Goal: Share content

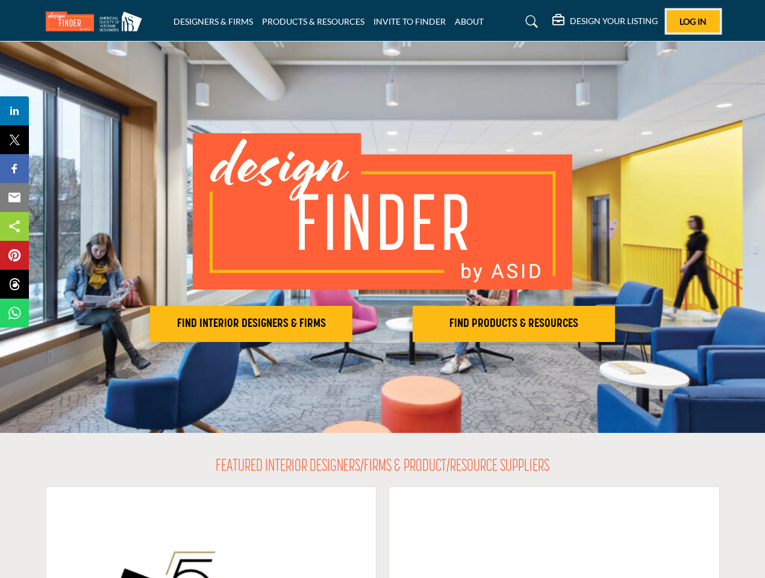
click at [694, 21] on span "Log In" at bounding box center [693, 21] width 27 height 10
click at [251, 324] on h2 "FIND INTERIOR DESIGNERS & FIRMS" at bounding box center [251, 324] width 195 height 14
click at [514, 324] on h2 "FIND PRODUCTS & RESOURCES" at bounding box center [513, 324] width 195 height 14
click at [14, 111] on span "Share" at bounding box center [20, 111] width 34 height 14
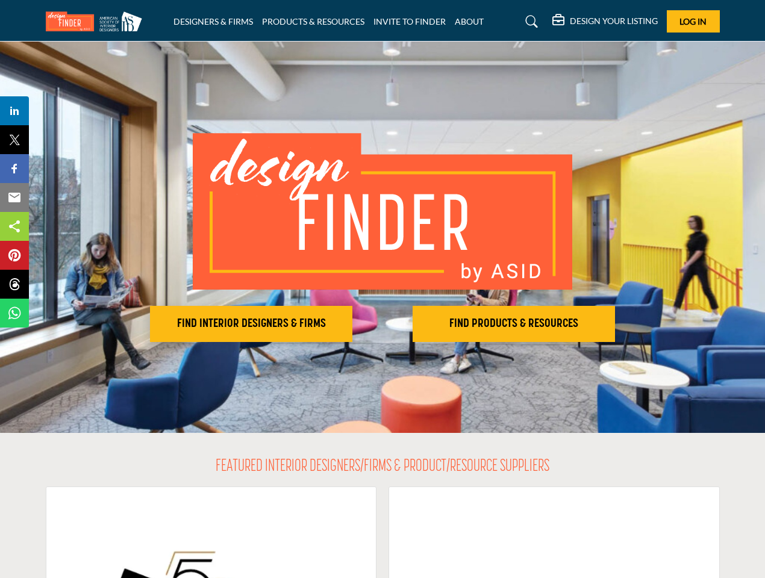
click at [14, 140] on span "Tweet" at bounding box center [20, 140] width 34 height 14
click at [14, 169] on span "Share" at bounding box center [20, 168] width 34 height 14
click at [14, 198] on span "Email" at bounding box center [19, 197] width 33 height 14
click at [14, 227] on span "Share" at bounding box center [20, 226] width 34 height 14
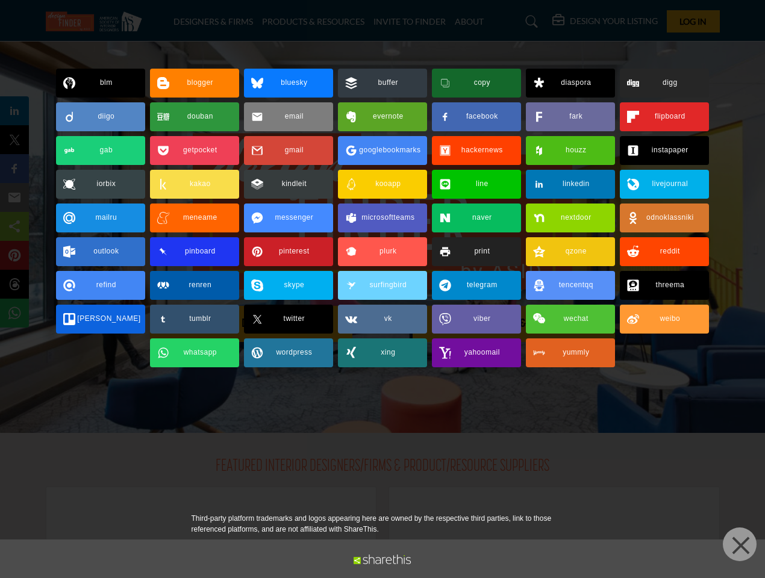
click at [14, 255] on span "Pin" at bounding box center [14, 255] width 22 height 14
